Goal: Task Accomplishment & Management: Complete application form

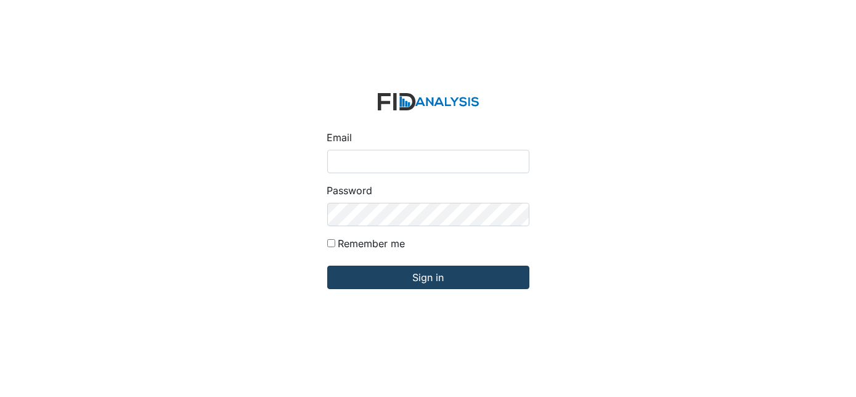
type input "[EMAIL_ADDRESS][DOMAIN_NAME]"
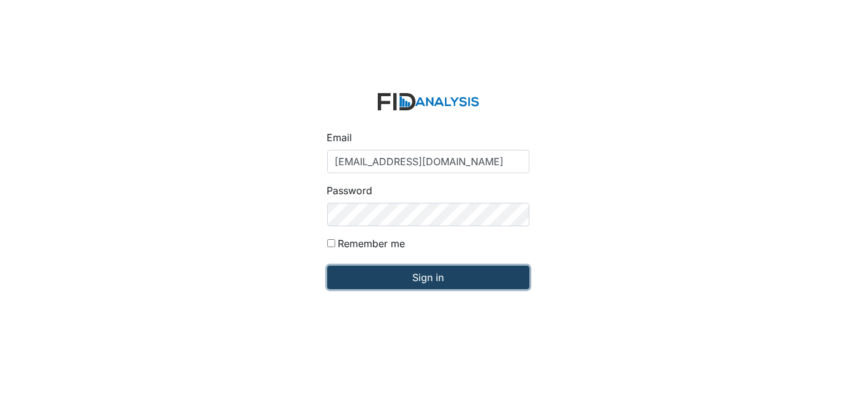
click at [429, 275] on input "Sign in" at bounding box center [428, 277] width 202 height 23
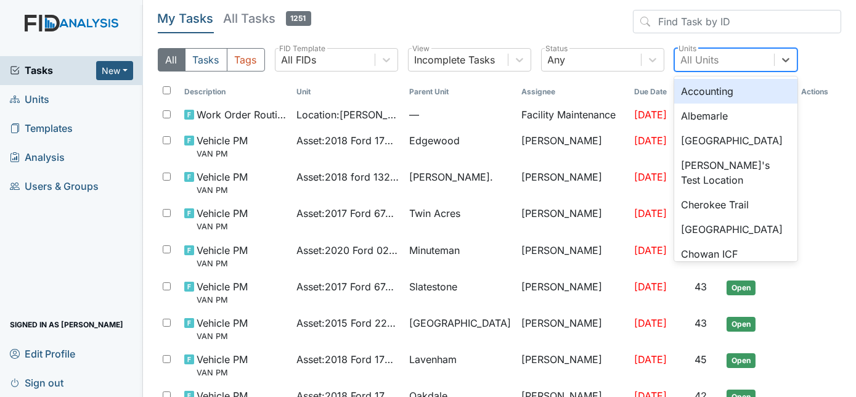
click at [707, 59] on div "All Units" at bounding box center [700, 59] width 38 height 15
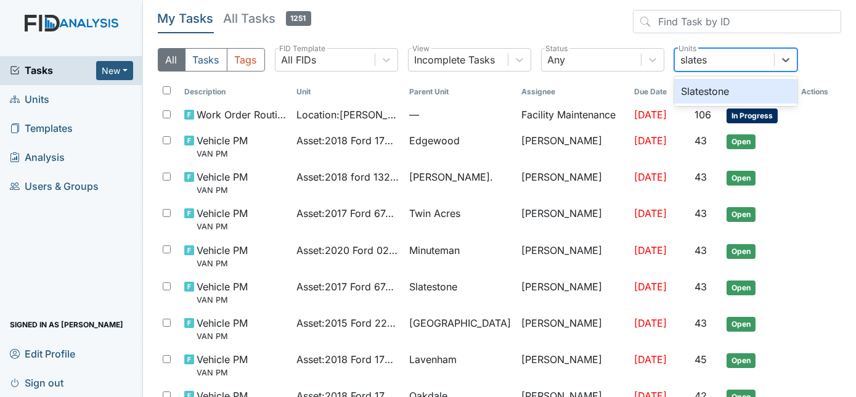
type input "slatest"
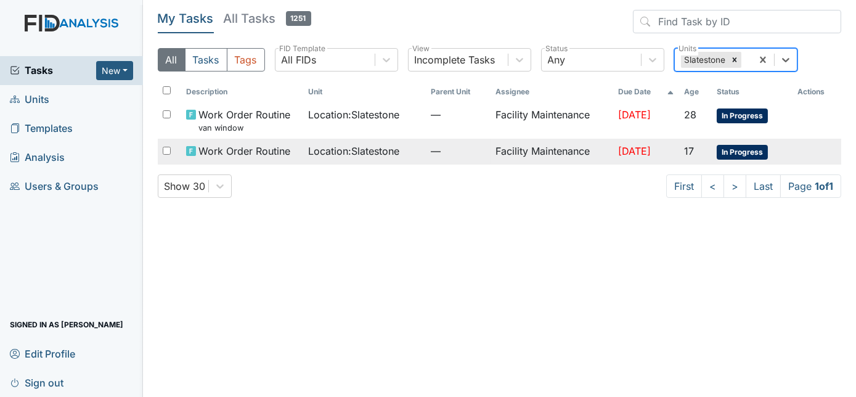
click at [532, 155] on td "Facility Maintenance" at bounding box center [551, 152] width 122 height 26
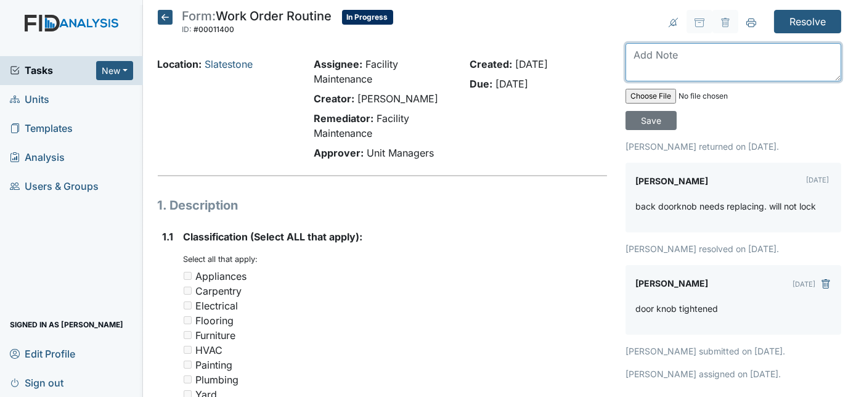
click at [638, 57] on textarea at bounding box center [733, 62] width 216 height 38
type textarea "door lock changed keys are on desk"
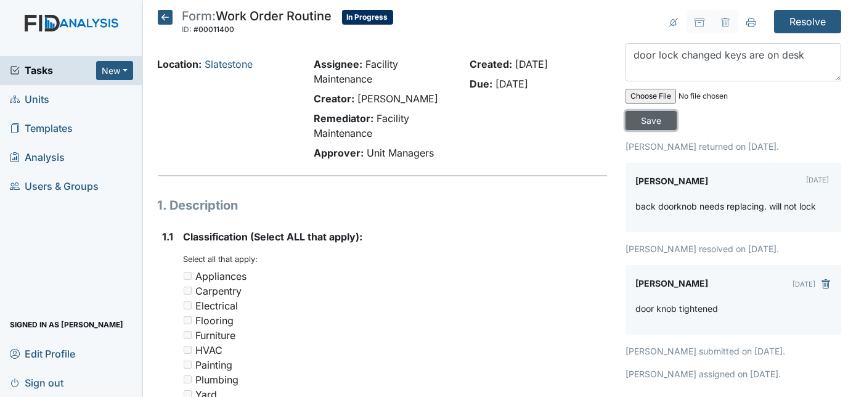
click at [677, 111] on input "Save" at bounding box center [650, 120] width 51 height 19
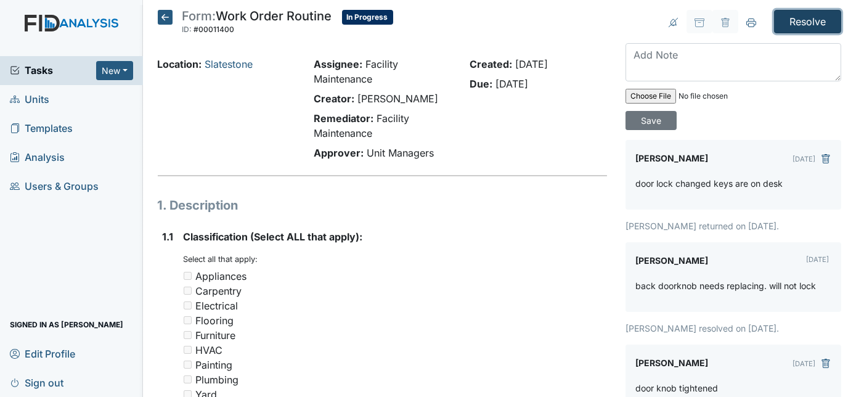
click at [787, 19] on input "Resolve" at bounding box center [807, 21] width 67 height 23
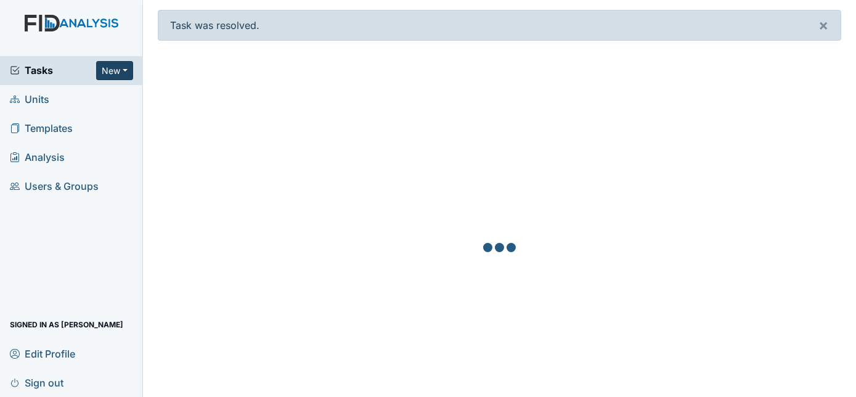
click at [108, 75] on button "New" at bounding box center [114, 70] width 37 height 19
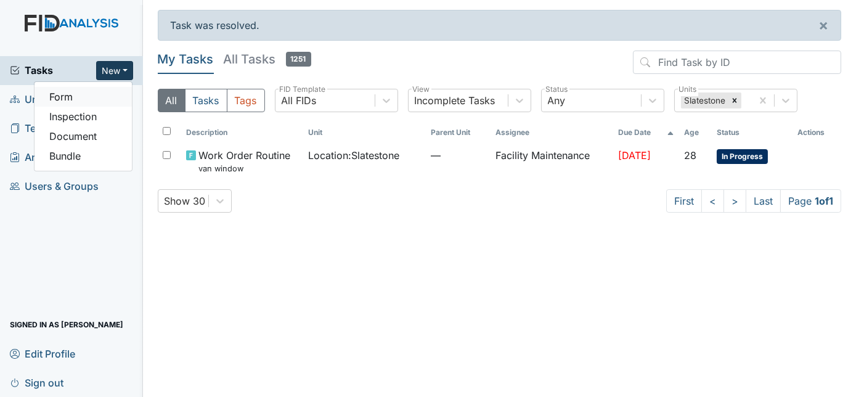
click at [99, 92] on link "Form" at bounding box center [83, 97] width 97 height 20
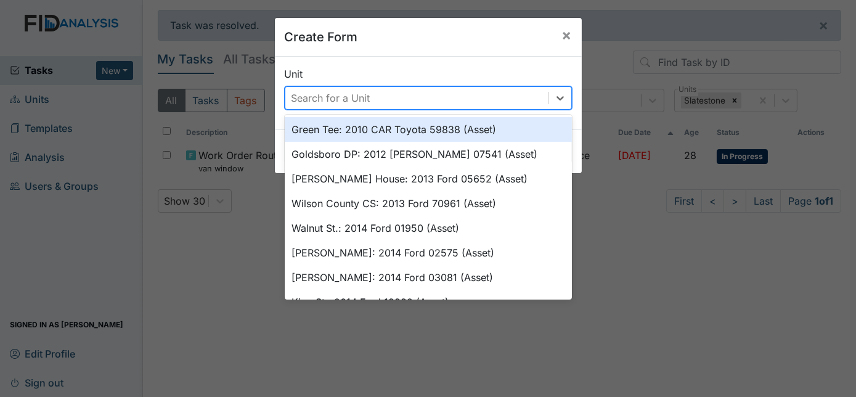
click at [319, 97] on div "Search for a Unit" at bounding box center [330, 98] width 79 height 15
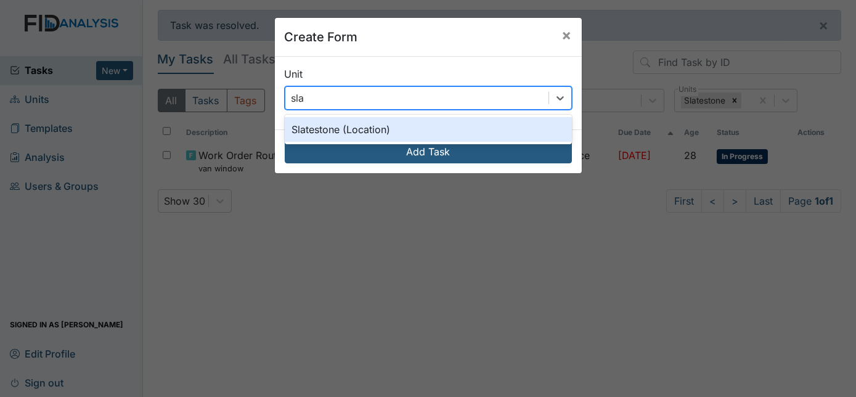
type input "slat"
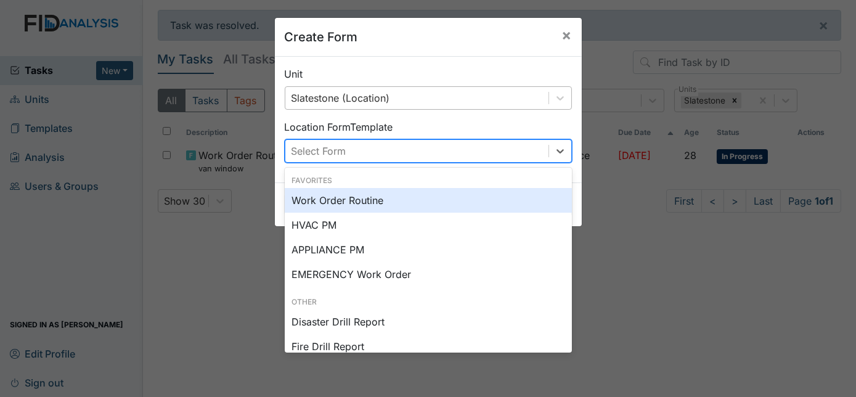
click at [336, 146] on div "Select Form" at bounding box center [318, 151] width 55 height 15
click at [352, 207] on div "Work Order Routine" at bounding box center [428, 200] width 287 height 25
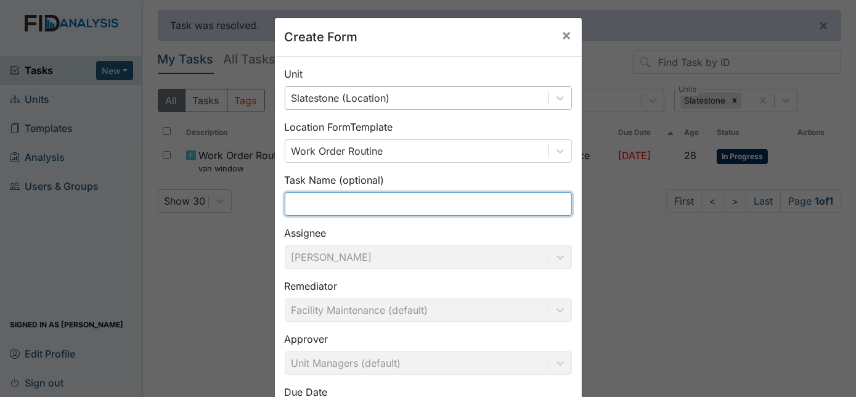
click at [365, 203] on input "text" at bounding box center [428, 203] width 287 height 23
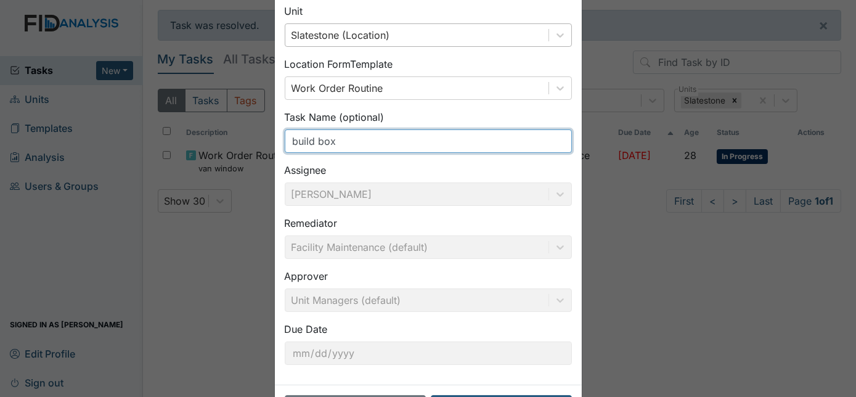
scroll to position [112, 0]
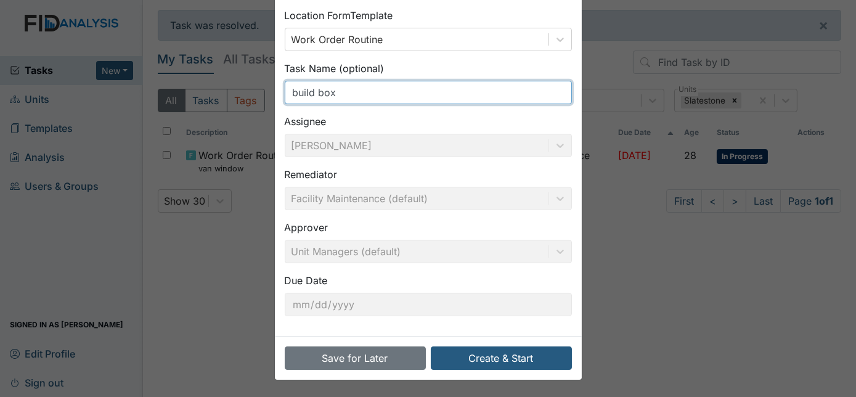
type input "build box"
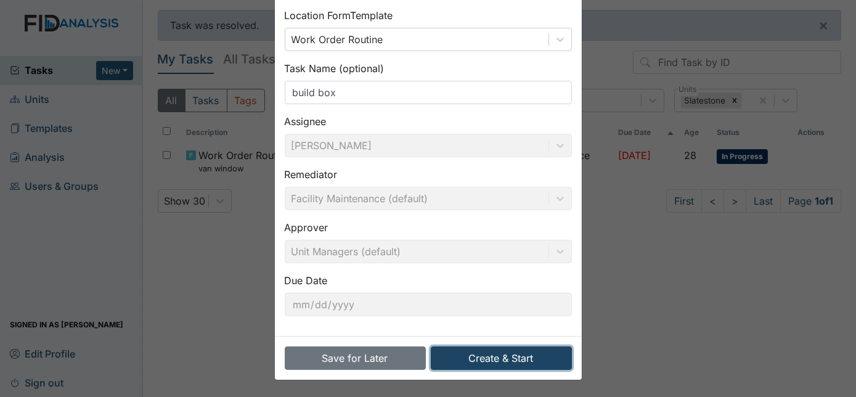
click at [519, 358] on button "Create & Start" at bounding box center [501, 357] width 141 height 23
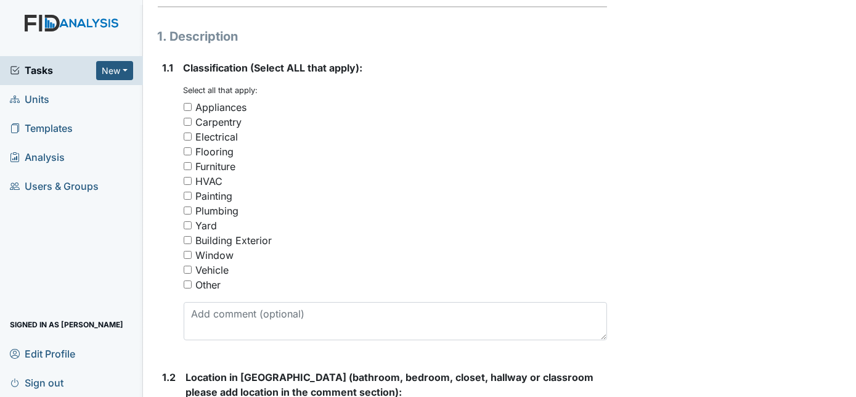
scroll to position [184, 0]
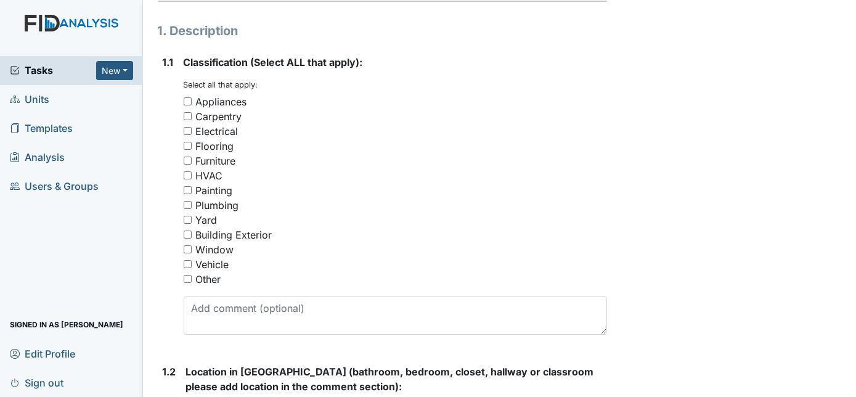
click at [187, 129] on input "Electrical" at bounding box center [188, 131] width 8 height 8
checkbox input "true"
click at [188, 114] on input "Carpentry" at bounding box center [188, 116] width 8 height 8
checkbox input "true"
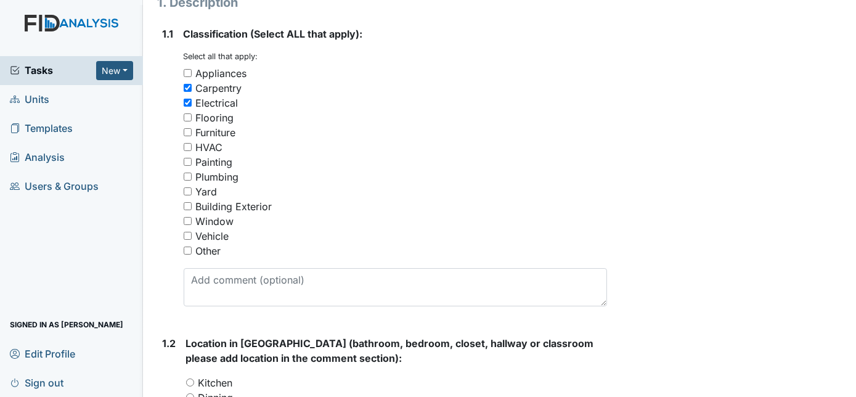
scroll to position [213, 0]
click at [188, 114] on input "Flooring" at bounding box center [188, 117] width 8 height 8
checkbox input "true"
click at [190, 102] on input "Electrical" at bounding box center [188, 102] width 8 height 8
click at [189, 102] on input "Electrical" at bounding box center [188, 102] width 8 height 8
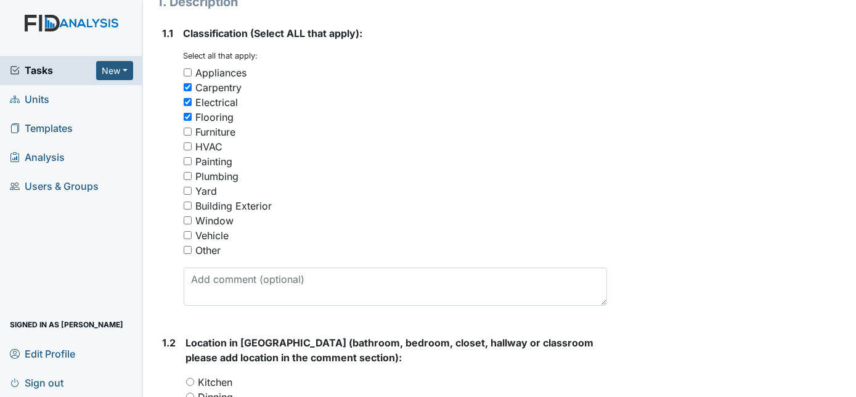
click at [189, 102] on input "Electrical" at bounding box center [188, 102] width 8 height 8
checkbox input "false"
click at [190, 117] on input "Flooring" at bounding box center [188, 117] width 8 height 8
checkbox input "false"
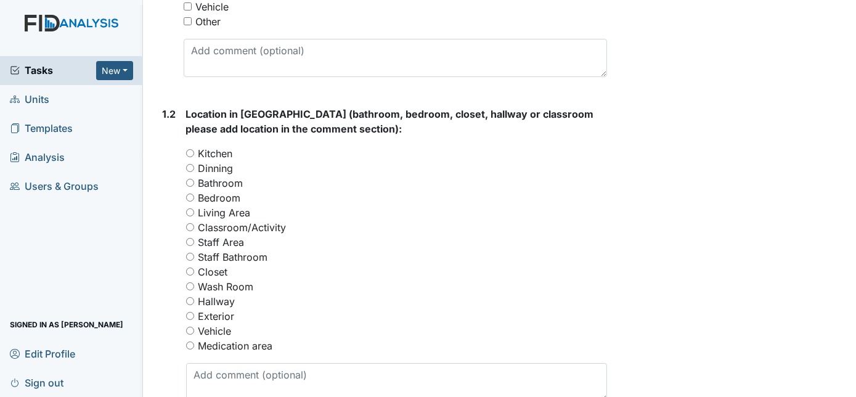
scroll to position [444, 0]
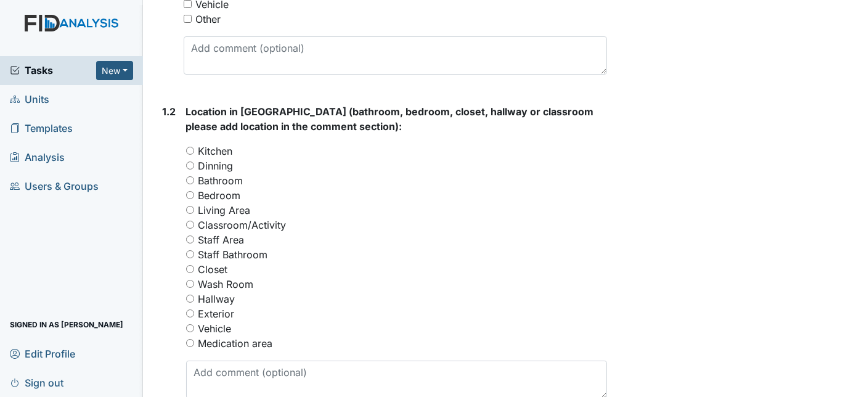
click at [190, 208] on input "Living Area" at bounding box center [190, 210] width 8 height 8
radio input "true"
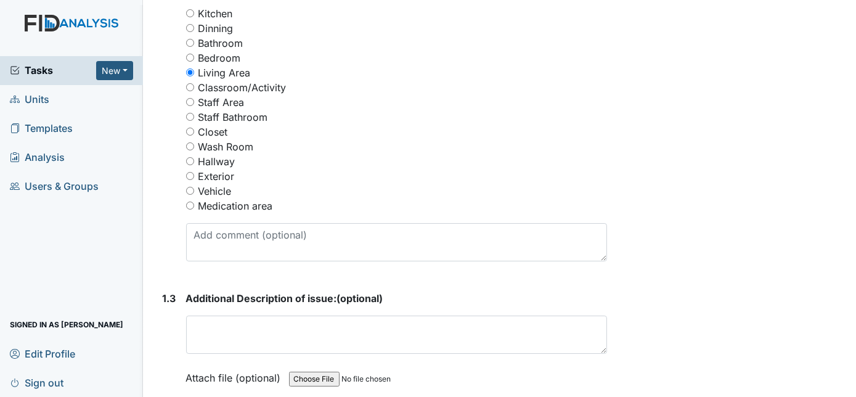
scroll to position [617, 0]
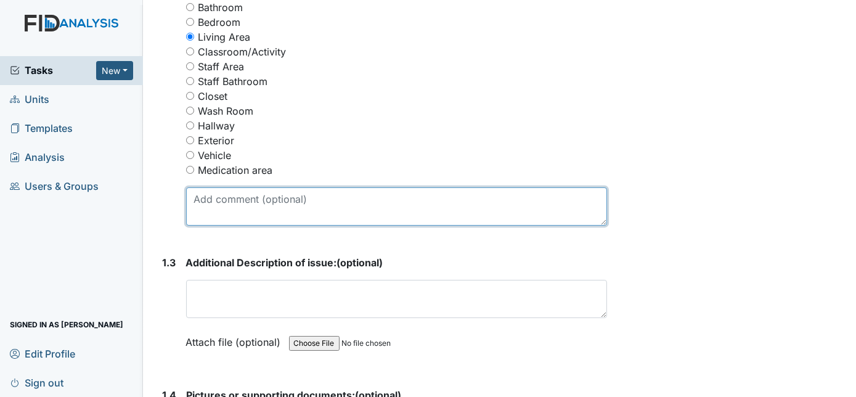
click at [352, 203] on textarea at bounding box center [396, 206] width 421 height 38
click at [582, 198] on textarea "build box over tv so consumers have less of a chance of breaking tv and possibl…" at bounding box center [396, 206] width 421 height 38
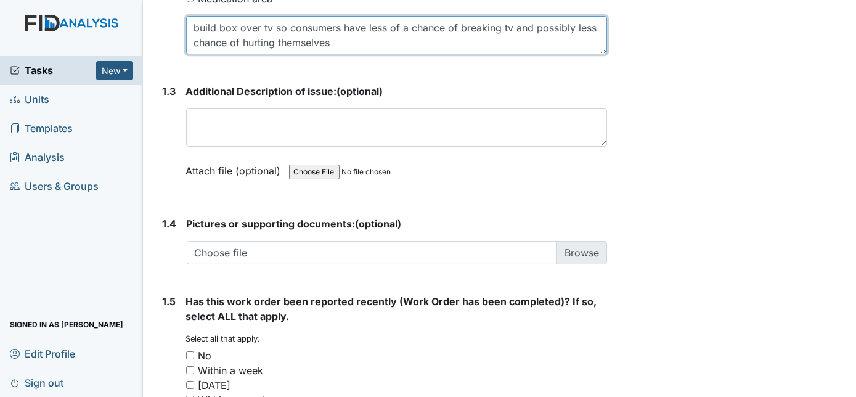
scroll to position [934, 0]
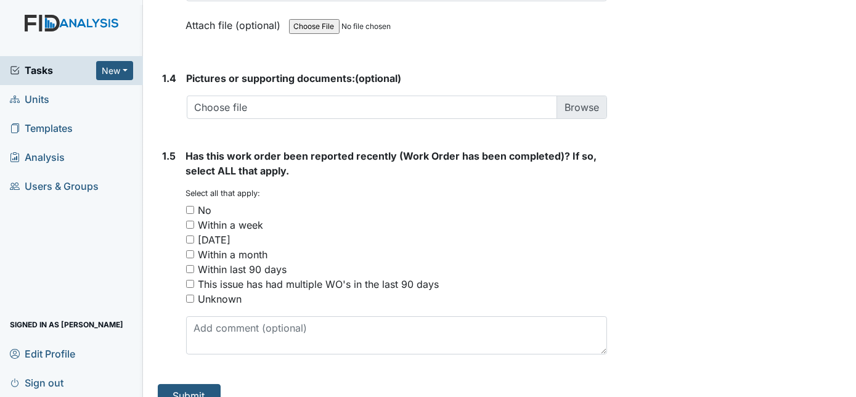
type textarea "build box over tv so consumers have less of a chance of breaking tv and possibl…"
click at [192, 206] on input "No" at bounding box center [190, 210] width 8 height 8
checkbox input "true"
click at [208, 389] on button "Submit" at bounding box center [189, 395] width 63 height 23
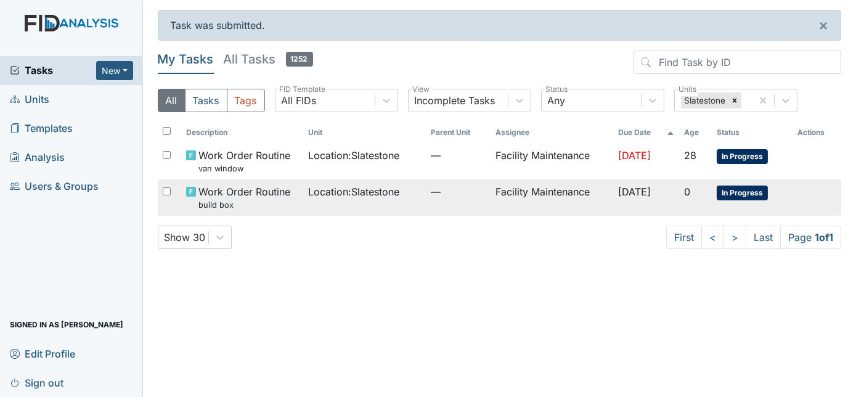
click at [619, 196] on span "[DATE]" at bounding box center [634, 191] width 33 height 12
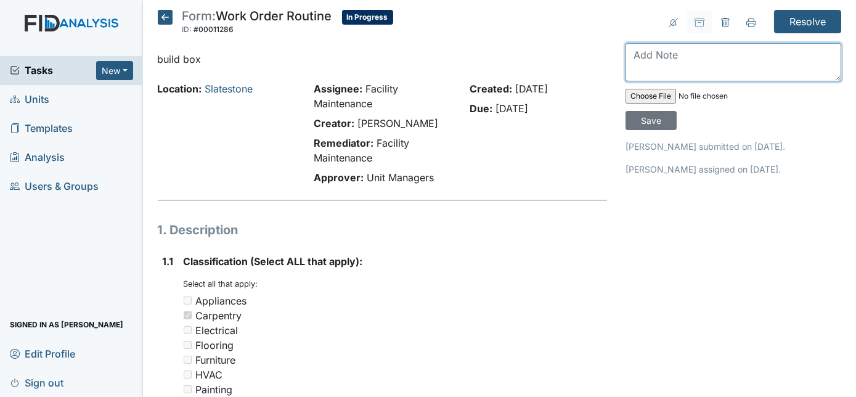
click at [701, 55] on textarea at bounding box center [733, 62] width 216 height 38
type textarea "built box"
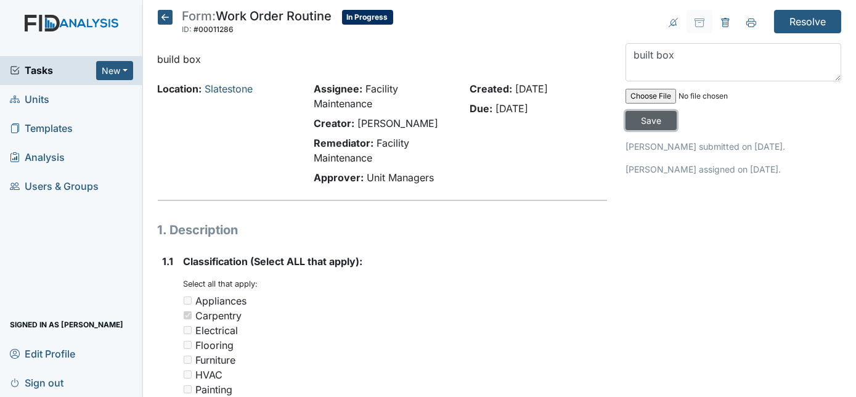
click at [677, 111] on input "Save" at bounding box center [650, 120] width 51 height 19
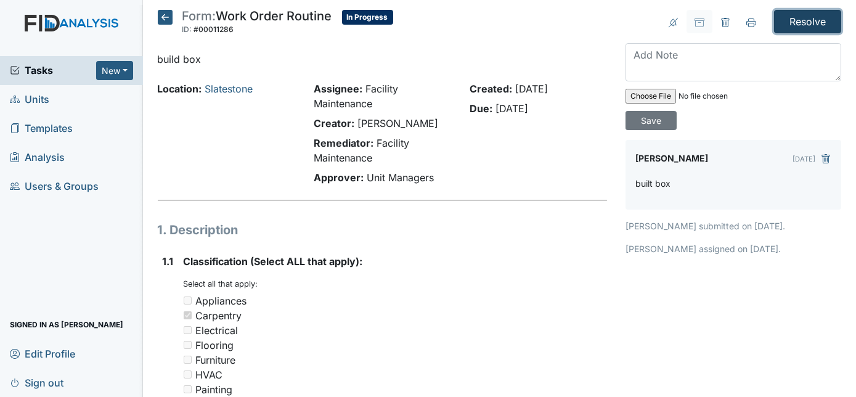
click at [808, 25] on input "Resolve" at bounding box center [807, 21] width 67 height 23
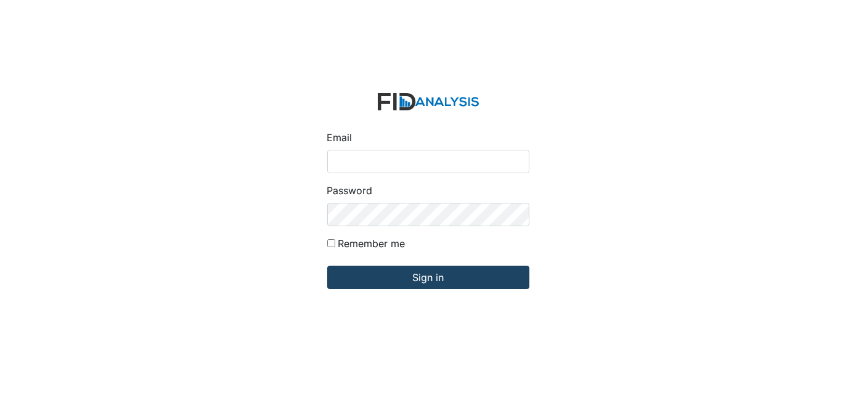
type input "[EMAIL_ADDRESS][DOMAIN_NAME]"
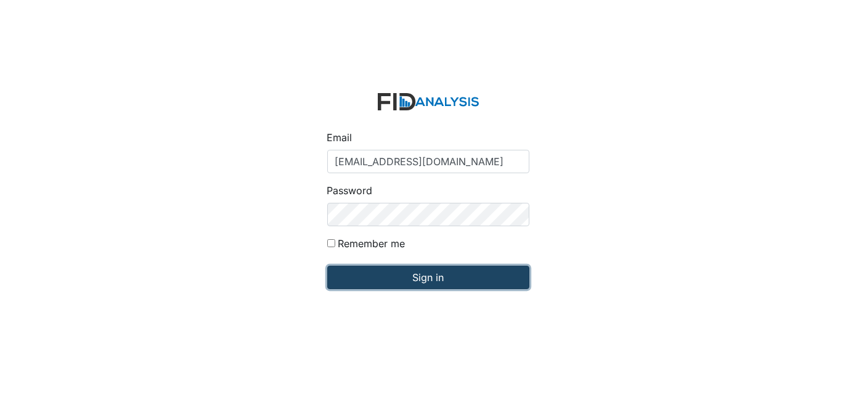
click at [420, 283] on input "Sign in" at bounding box center [428, 277] width 202 height 23
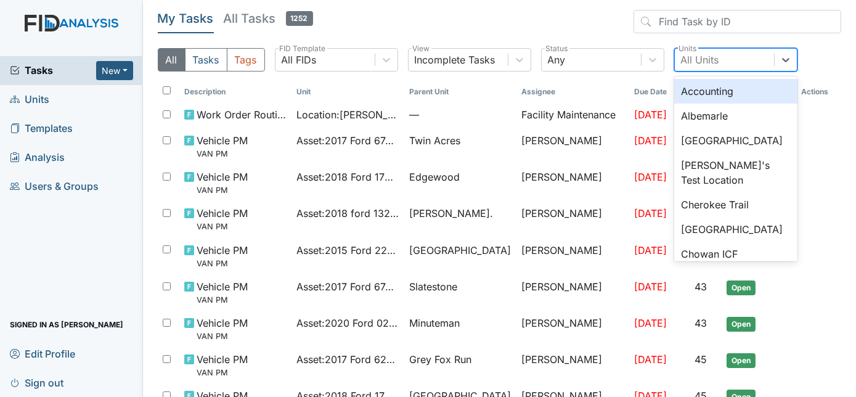
click at [699, 60] on div "All Units" at bounding box center [700, 59] width 38 height 15
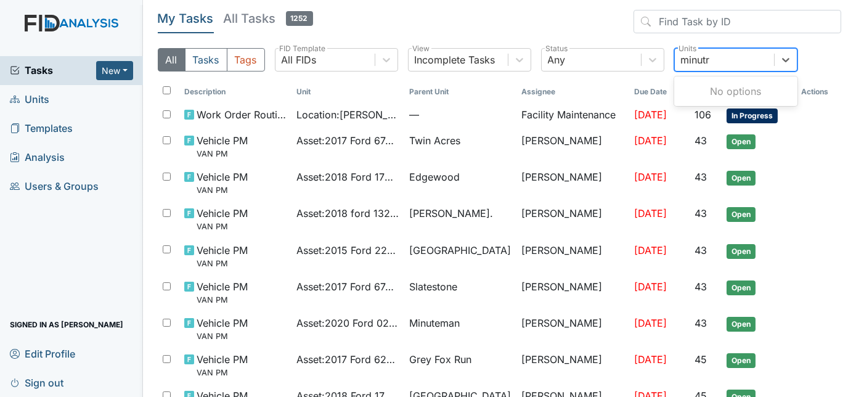
type input "minut"
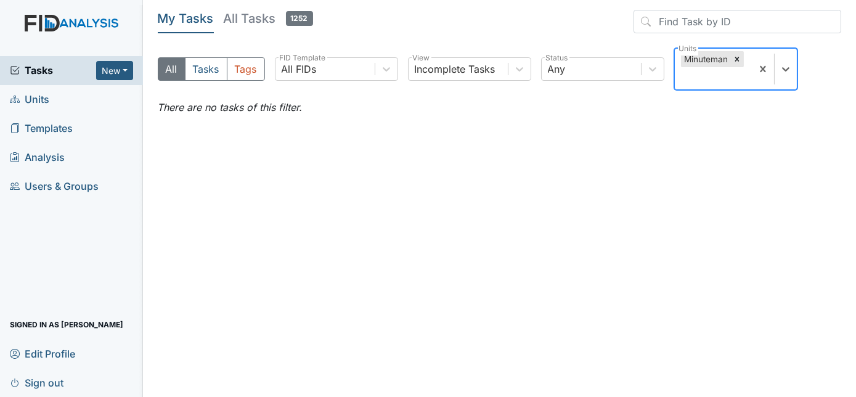
click at [760, 72] on div "All Tasks Tags All FIDs FID Template Incomplete Tasks View Any Status option Mi…" at bounding box center [500, 74] width 684 height 52
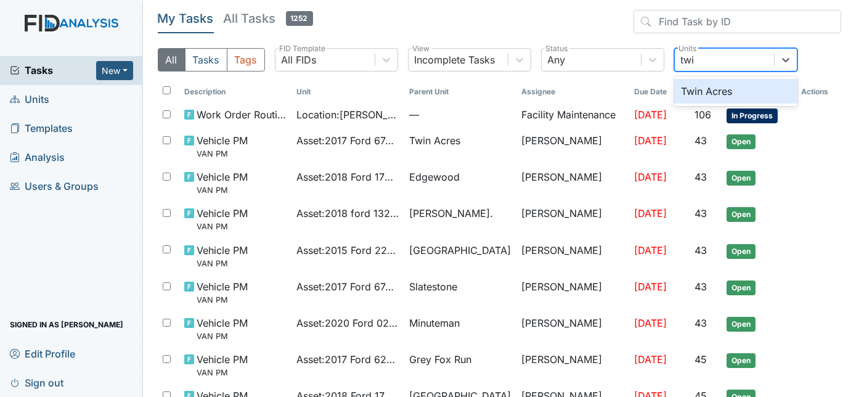
type input "twin"
click at [725, 98] on div "Twin Acres" at bounding box center [735, 91] width 123 height 25
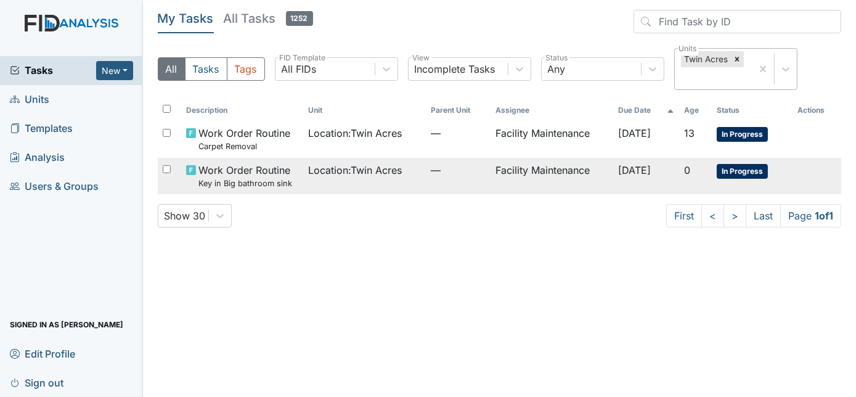
click at [526, 167] on td "Facility Maintenance" at bounding box center [551, 176] width 122 height 36
